Goal: Information Seeking & Learning: Learn about a topic

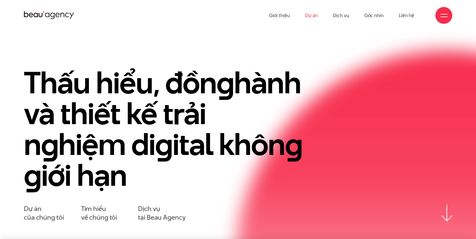
click at [312, 13] on link "Dự án" at bounding box center [311, 15] width 13 height 31
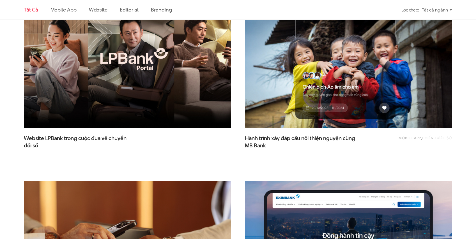
scroll to position [280, 0]
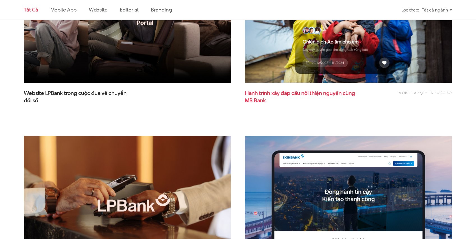
click at [284, 92] on span "Hành trình xây đắp cầu nối thiện nguyện cùng MB Bank" at bounding box center [301, 97] width 112 height 14
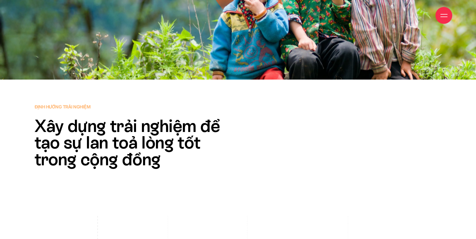
scroll to position [1532, 0]
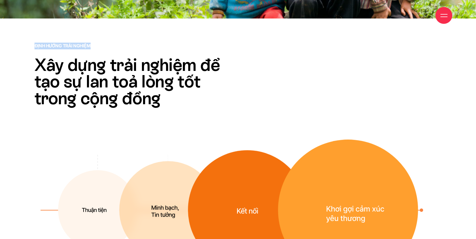
drag, startPoint x: 36, startPoint y: 44, endPoint x: 101, endPoint y: 44, distance: 65.3
click at [101, 44] on p "Định hướng trải nghiệm" at bounding box center [138, 46] width 209 height 7
click at [98, 75] on h2 "Xây dựng trải nghiệm để tạo sự lan toả lòng tốt trong cộng đồng" at bounding box center [138, 82] width 209 height 50
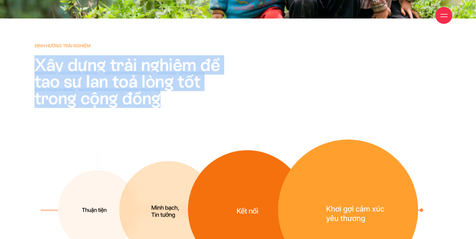
drag, startPoint x: 34, startPoint y: 62, endPoint x: 180, endPoint y: 103, distance: 151.7
click at [180, 103] on div "Định hướng trải nghiệm Xây dựng trải nghiệm để tạo sự lan toả lòng tốt trong cộ…" at bounding box center [139, 75] width 214 height 64
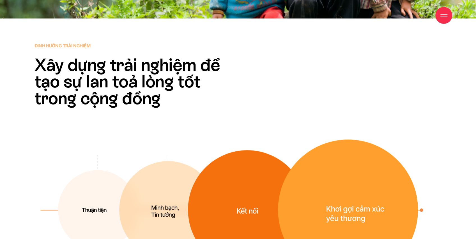
click at [203, 110] on div "Định hướng trải nghiệm Xây dựng trải nghiệm để tạo sự lan toả lòng tốt trong cộ…" at bounding box center [238, 161] width 476 height 237
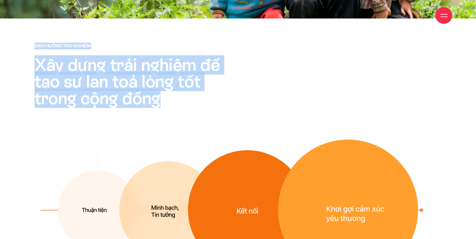
drag, startPoint x: 129, startPoint y: 92, endPoint x: 7, endPoint y: 47, distance: 130.3
click at [7, 47] on div "Định hướng trải nghiệm Xây dựng trải nghiệm để tạo sự lan toả lòng tốt trong cộ…" at bounding box center [238, 161] width 476 height 237
click at [93, 68] on h2 "Xây dựng trải nghiệm để tạo sự lan toả lòng tốt trong cộng đồng" at bounding box center [138, 82] width 209 height 50
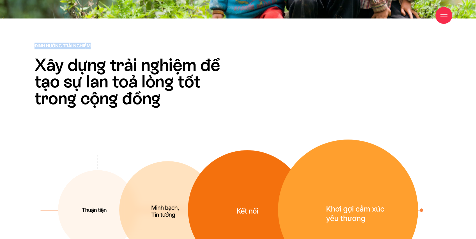
drag, startPoint x: 34, startPoint y: 46, endPoint x: 106, endPoint y: 49, distance: 72.1
click at [106, 49] on div "Định hướng trải nghiệm Xây dựng trải nghiệm để tạo sự lan toả lòng tốt trong cộ…" at bounding box center [139, 75] width 214 height 64
click at [119, 76] on h2 "Xây dựng trải nghiệm để tạo sự lan toả lòng tốt trong cộng đồng" at bounding box center [138, 82] width 209 height 50
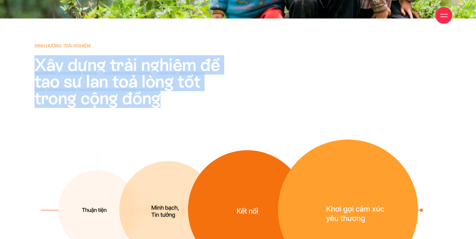
drag, startPoint x: 34, startPoint y: 64, endPoint x: 169, endPoint y: 101, distance: 139.6
click at [169, 101] on h2 "Xây dựng trải nghiệm để tạo sự lan toả lòng tốt trong cộng đồng" at bounding box center [138, 82] width 209 height 50
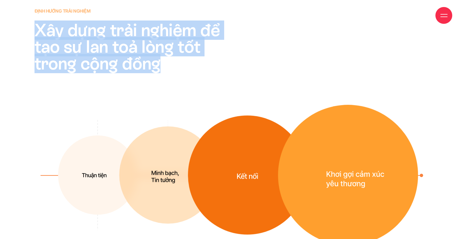
scroll to position [1569, 0]
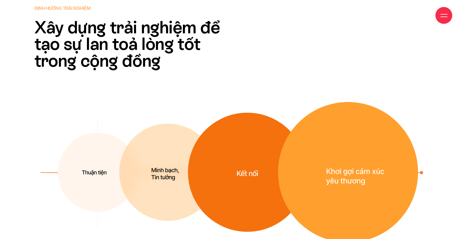
click at [220, 101] on div "Định hướng trải nghiệm Xây dựng trải nghiệm để tạo sự lan toả lòng tốt trong cộ…" at bounding box center [238, 123] width 476 height 237
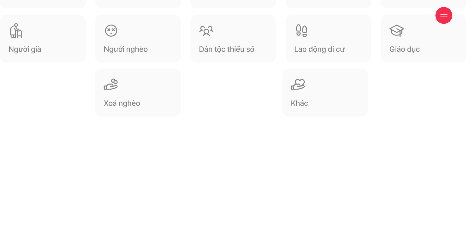
scroll to position [6800, 0]
